Goal: Information Seeking & Learning: Find specific fact

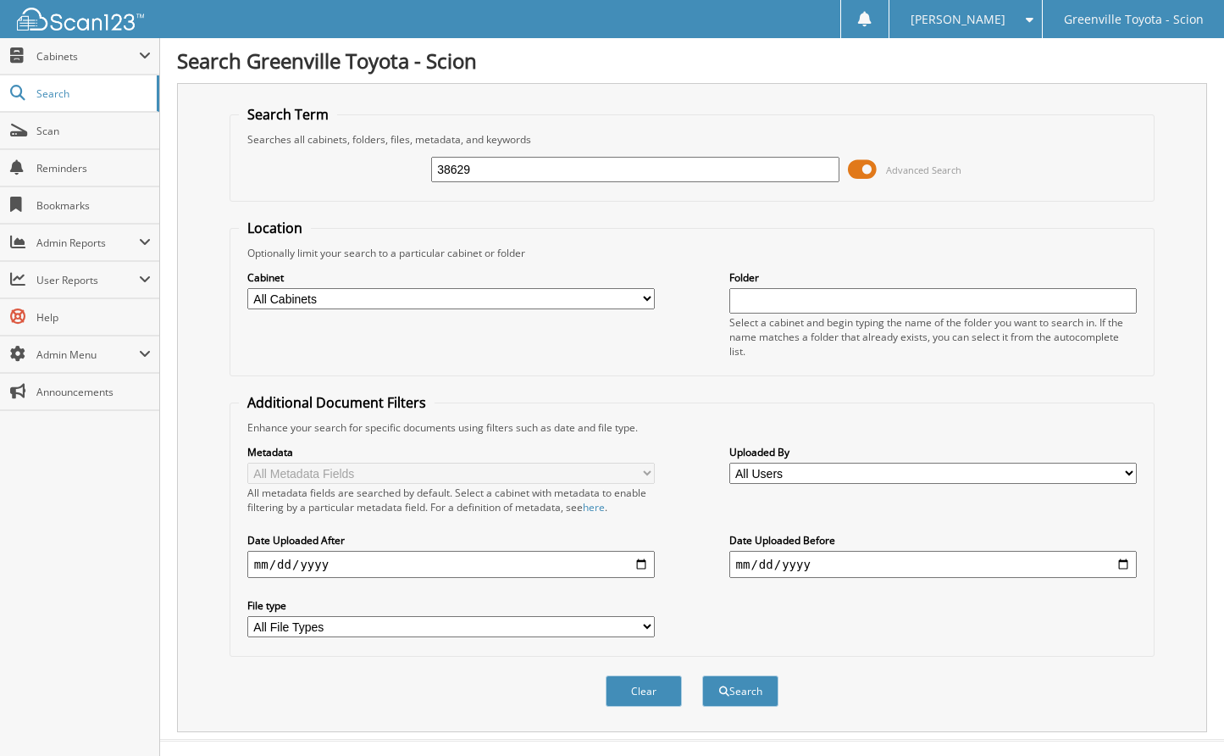
type input "38629"
click at [487, 298] on select "All Cabinets ACCOUNTS PAYABLE ACCOUNTS RECEIVABLE ACTIVE EMPLOYEE FILES BANKS R…" at bounding box center [451, 298] width 408 height 21
select select "502"
click at [247, 288] on select "All Cabinets ACCOUNTS PAYABLE ACCOUNTS RECEIVABLE ACTIVE EMPLOYEE FILES BANKS R…" at bounding box center [451, 298] width 408 height 21
click at [741, 685] on button "Search" at bounding box center [740, 690] width 76 height 31
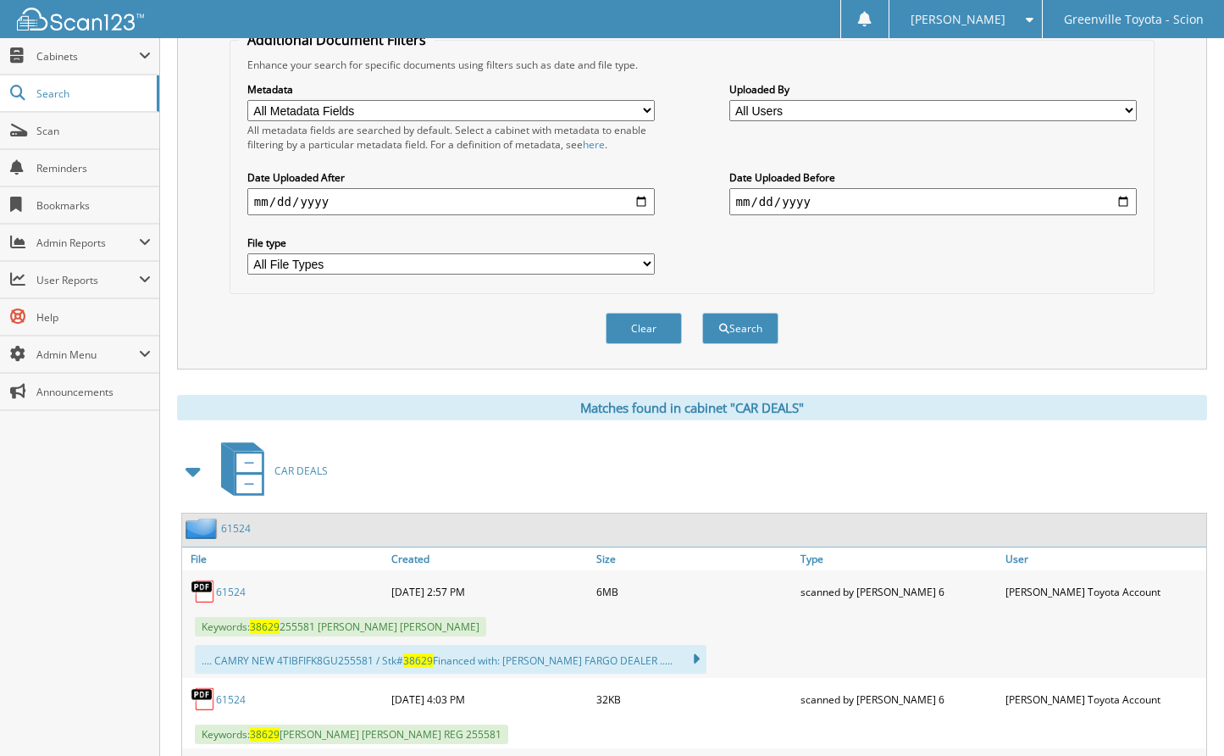
scroll to position [593, 0]
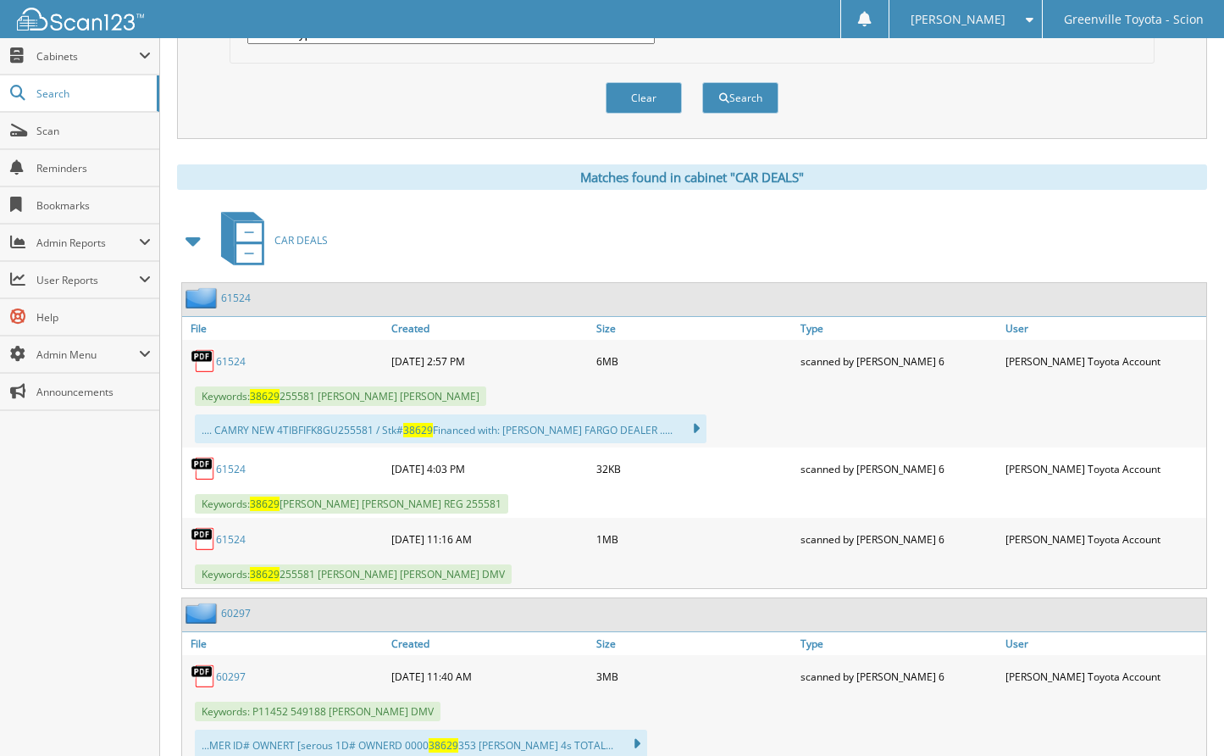
click at [228, 358] on link "61524" at bounding box center [231, 361] width 30 height 14
